Goal: Information Seeking & Learning: Learn about a topic

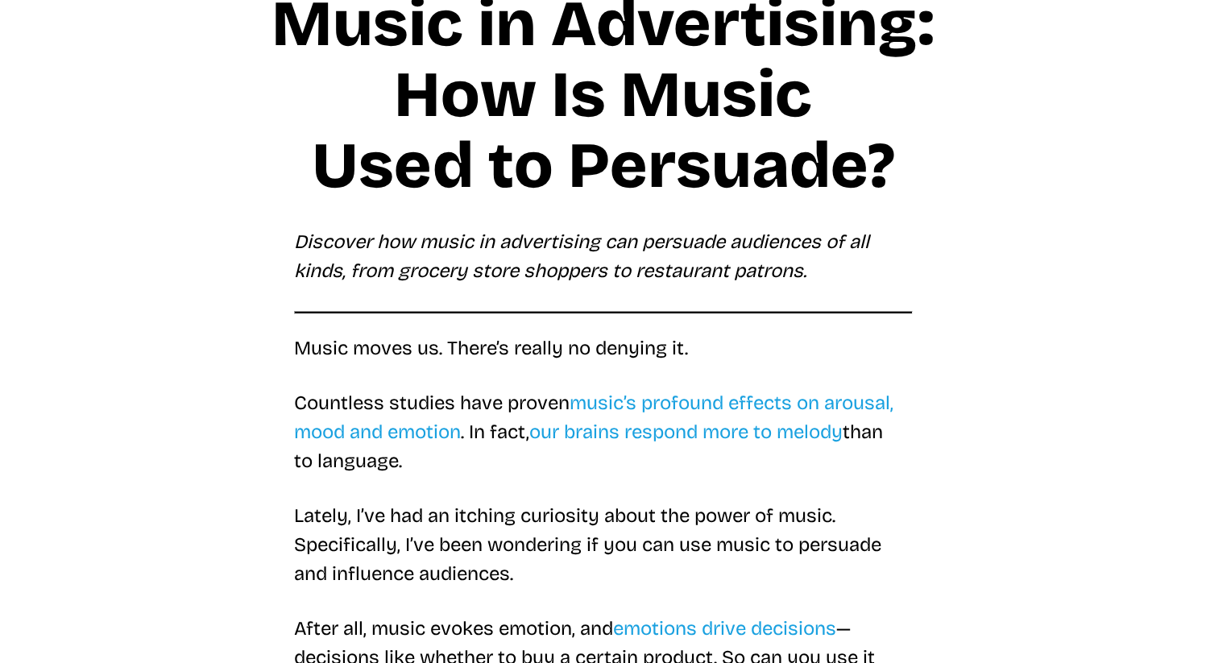
scroll to position [132, 0]
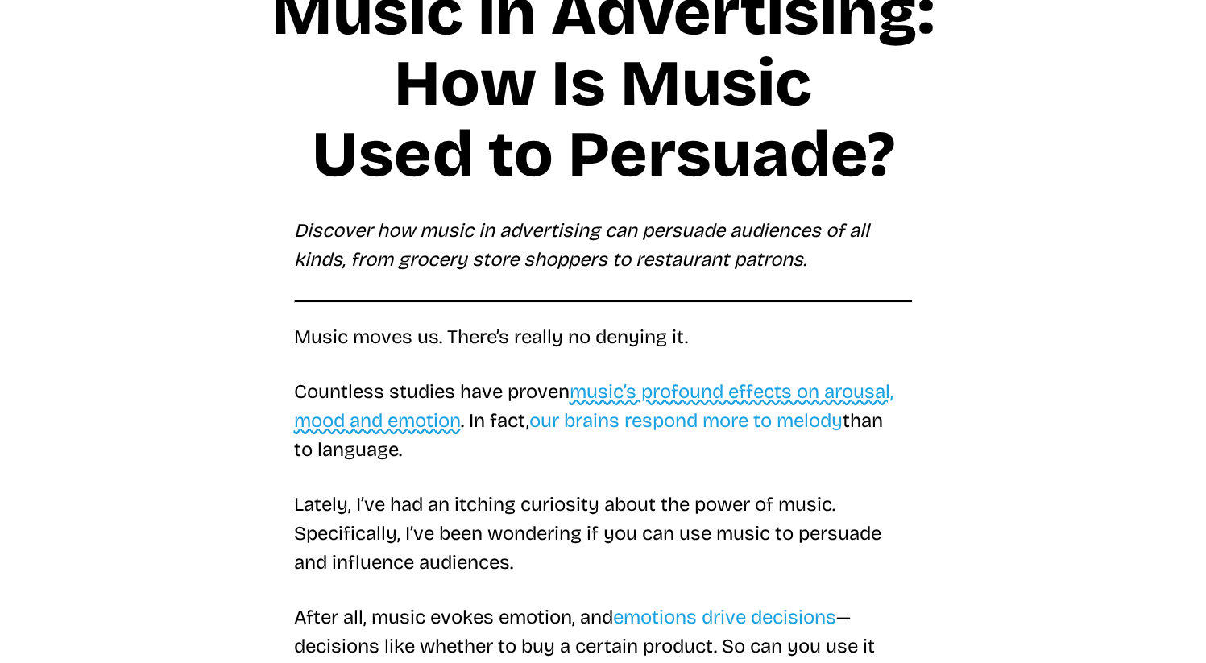
click at [433, 416] on link "music’s profound effects on arousal, mood and emotion" at bounding box center [593, 406] width 599 height 52
click at [449, 325] on p "Music moves us. There’s really no denying it." at bounding box center [603, 336] width 619 height 29
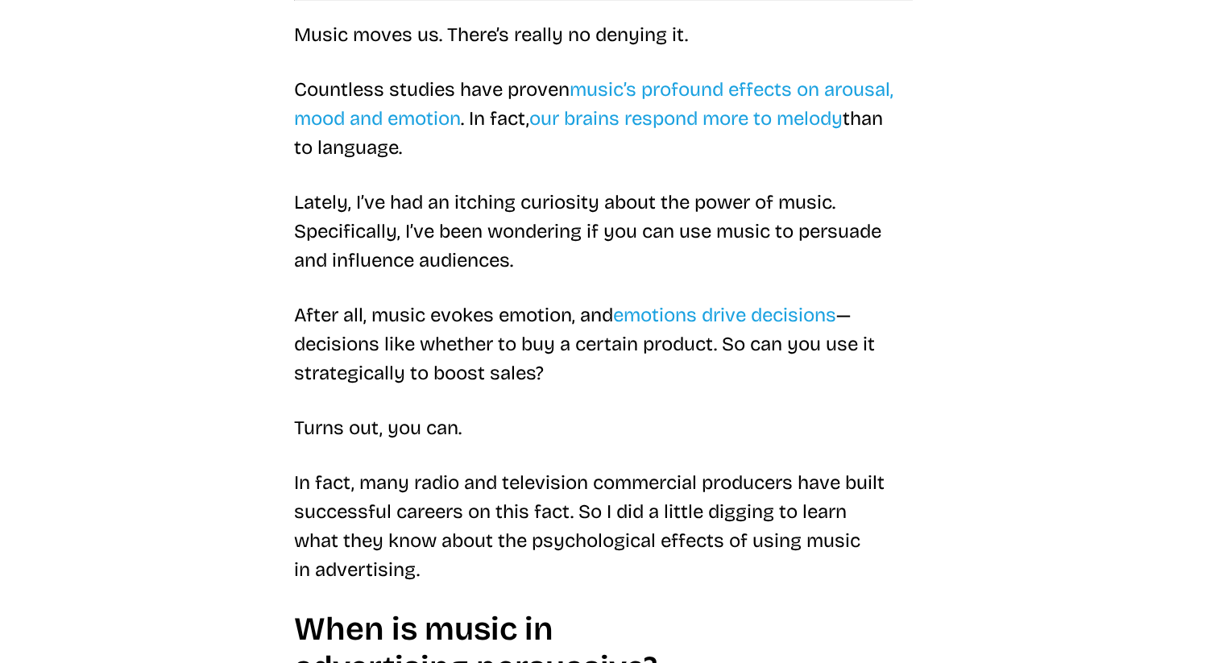
scroll to position [441, 0]
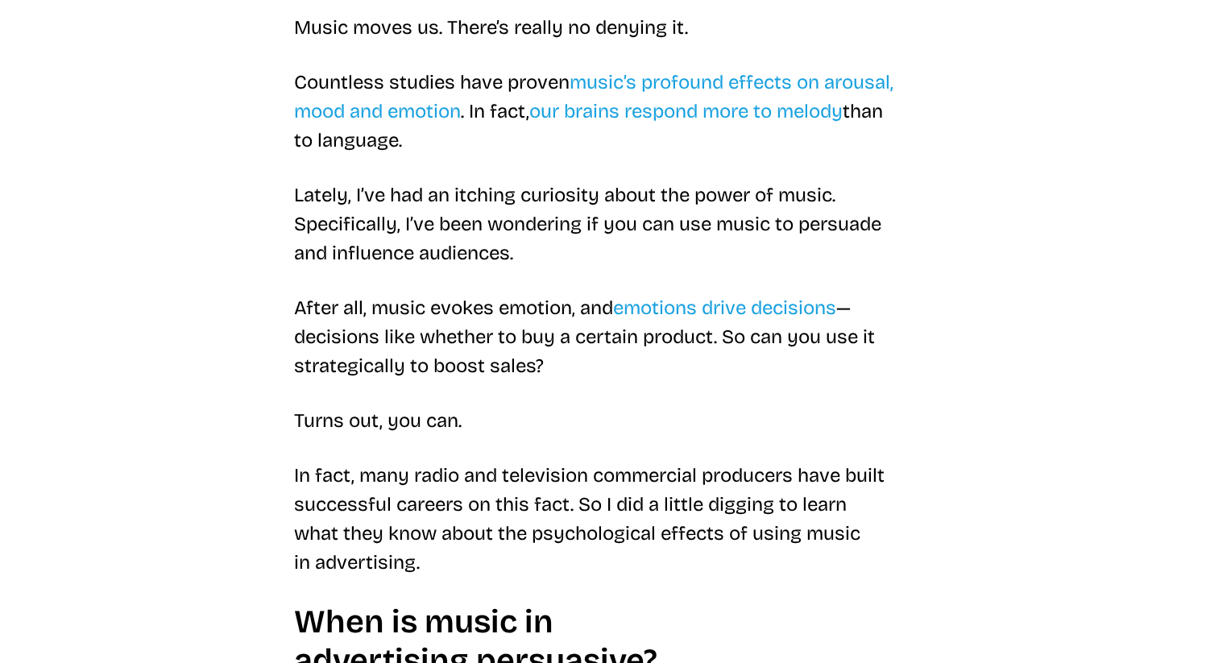
click at [449, 245] on p "Lately, I’ve had an itching curiosity about the power of music. Specifically, I…" at bounding box center [603, 223] width 619 height 87
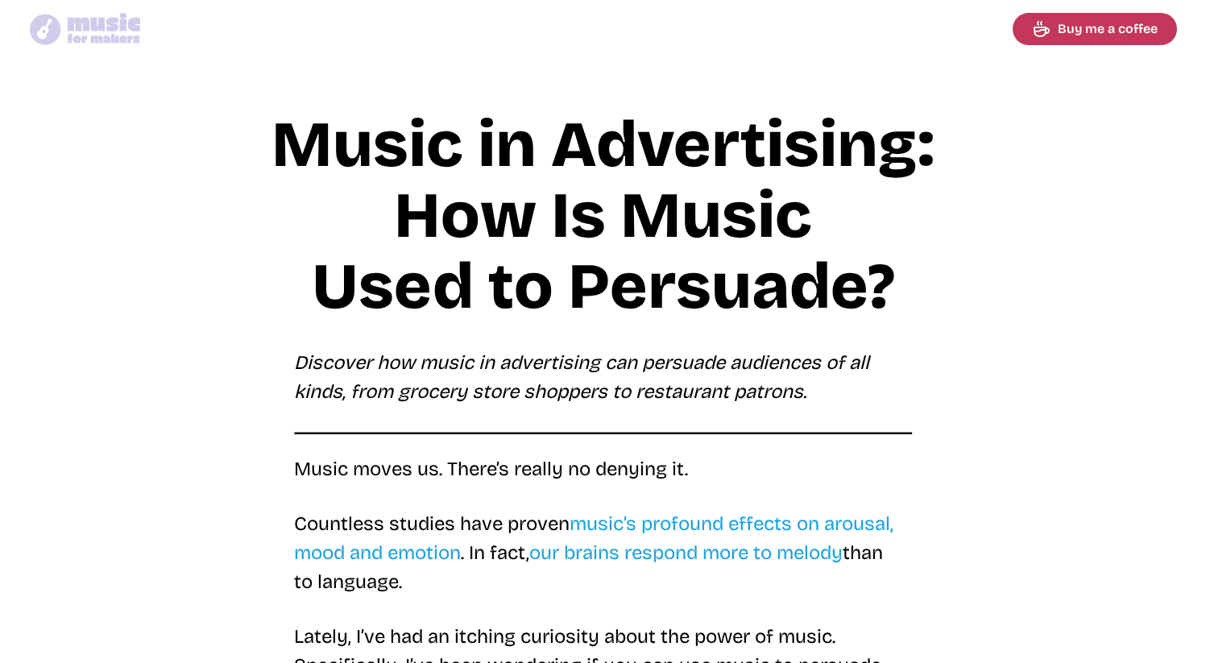
scroll to position [446, 0]
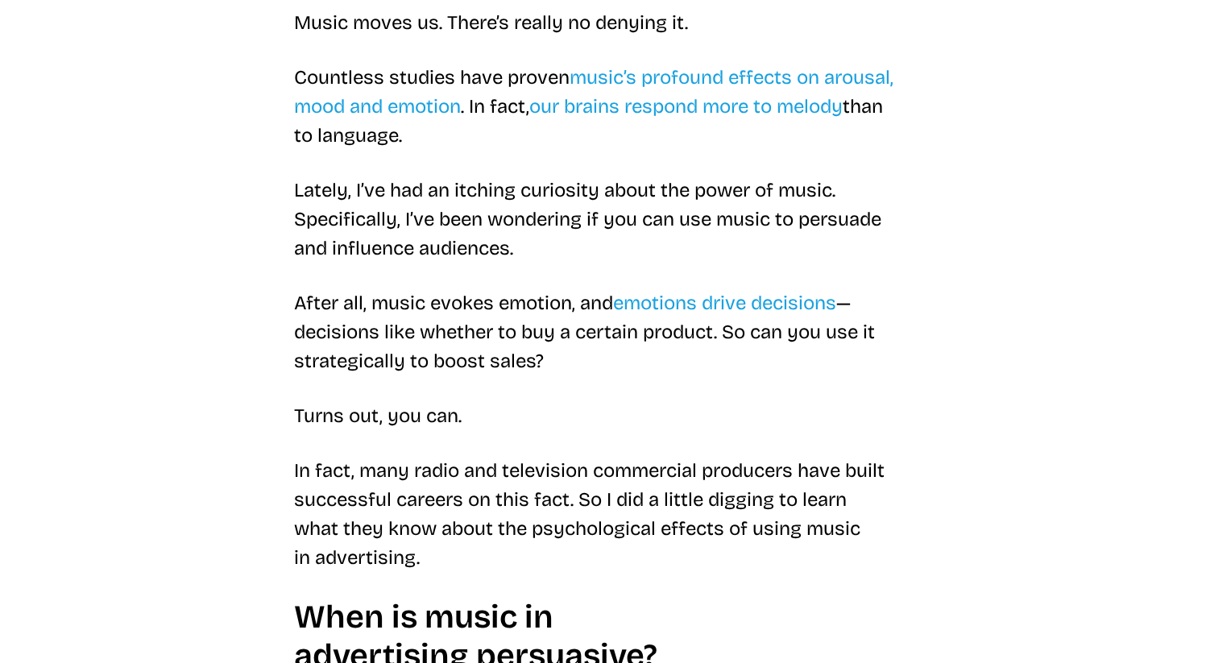
click at [681, 290] on p "After all, music evokes emotion, and emotions drive decisions — decisions like …" at bounding box center [603, 331] width 619 height 87
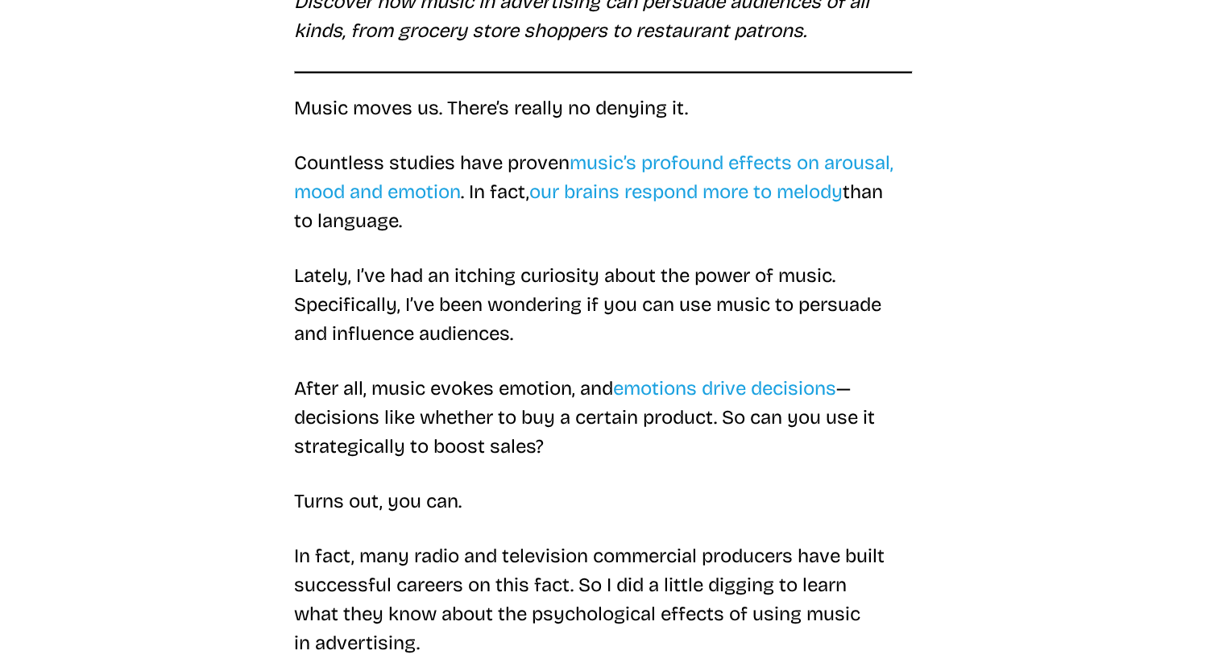
scroll to position [368, 0]
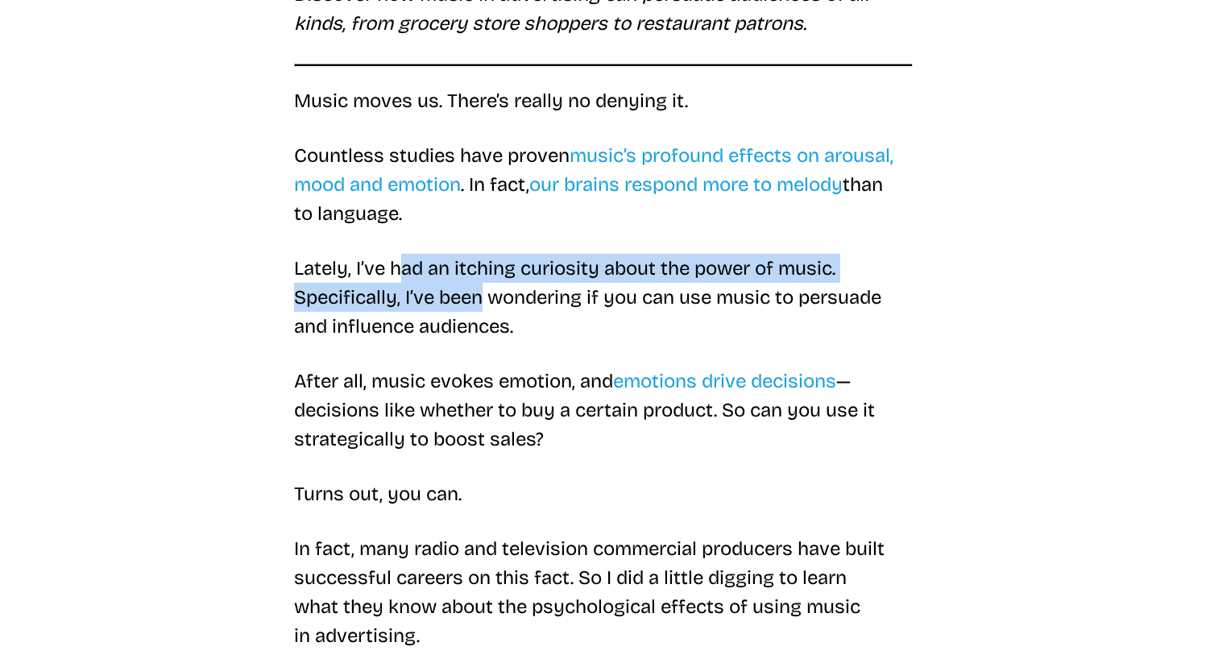
drag, startPoint x: 484, startPoint y: 306, endPoint x: 400, endPoint y: 261, distance: 95.1
click at [400, 261] on p "Lately, I’ve had an itching curiosity about the power of music. Specifically, I…" at bounding box center [603, 297] width 619 height 87
click at [402, 261] on p "Lately, I’ve had an itching curiosity about the power of music. Specifically, I…" at bounding box center [603, 297] width 619 height 87
drag, startPoint x: 403, startPoint y: 261, endPoint x: 461, endPoint y: 288, distance: 63.8
click at [461, 288] on p "Lately, I’ve had an itching curiosity about the power of music. Specifically, I…" at bounding box center [603, 297] width 619 height 87
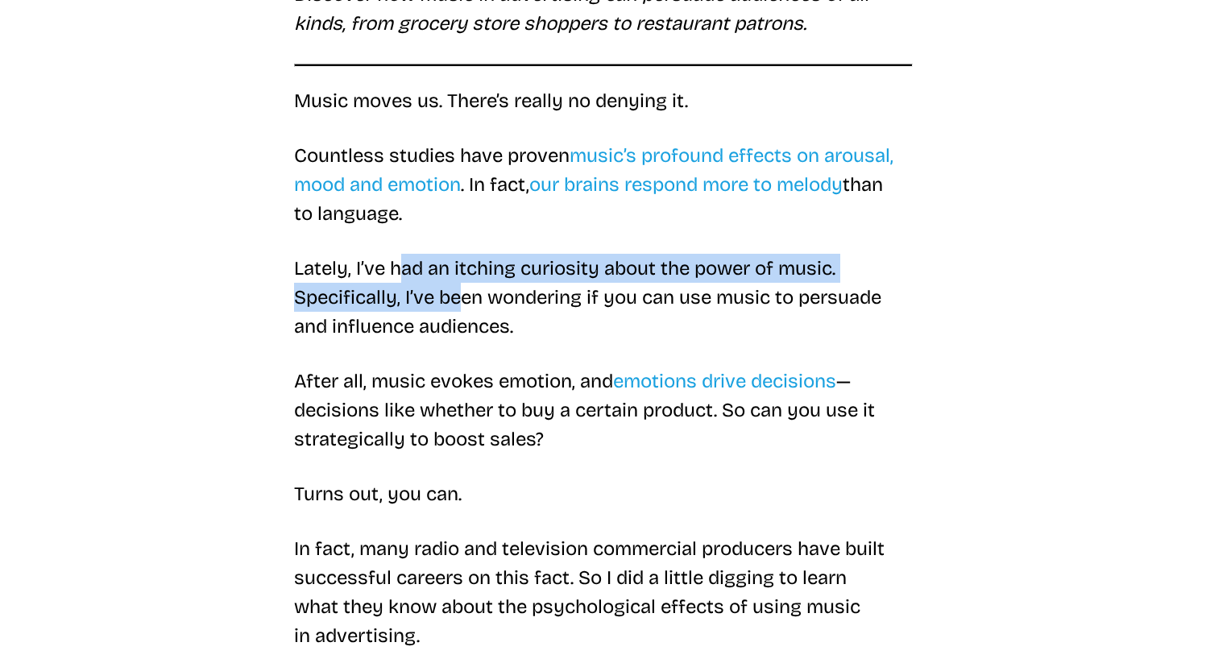
click at [460, 269] on p "Lately, I’ve had an itching curiosity about the power of music. Specifically, I…" at bounding box center [603, 297] width 619 height 87
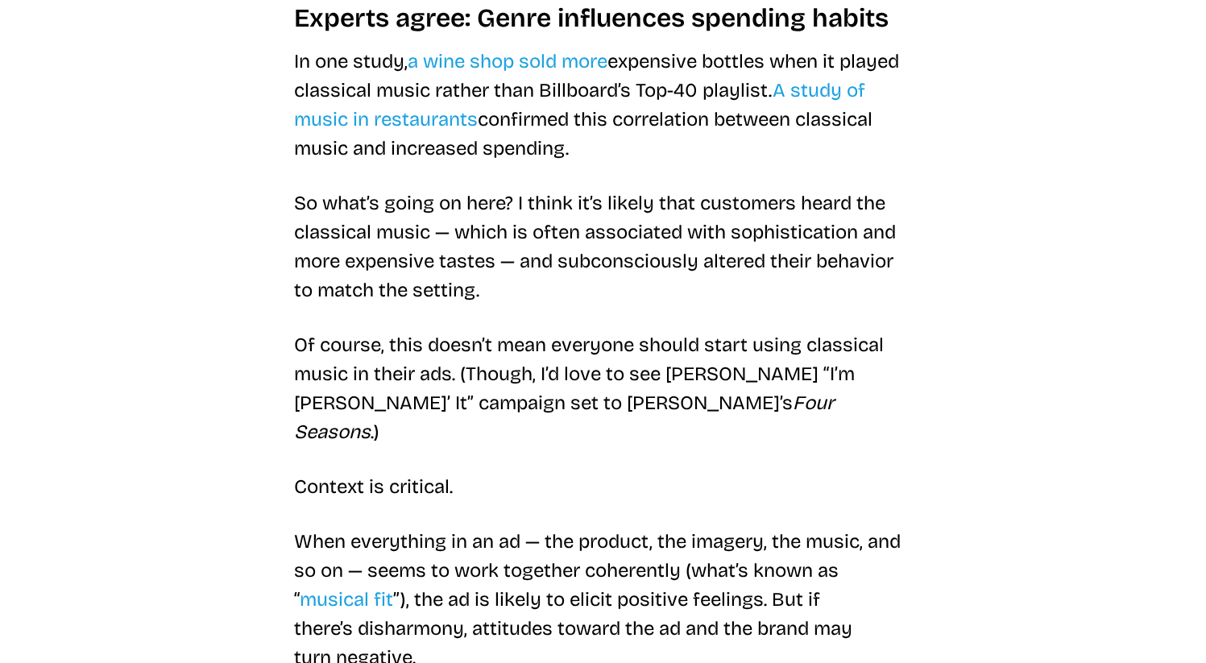
scroll to position [2246, 0]
